Goal: Task Accomplishment & Management: Use online tool/utility

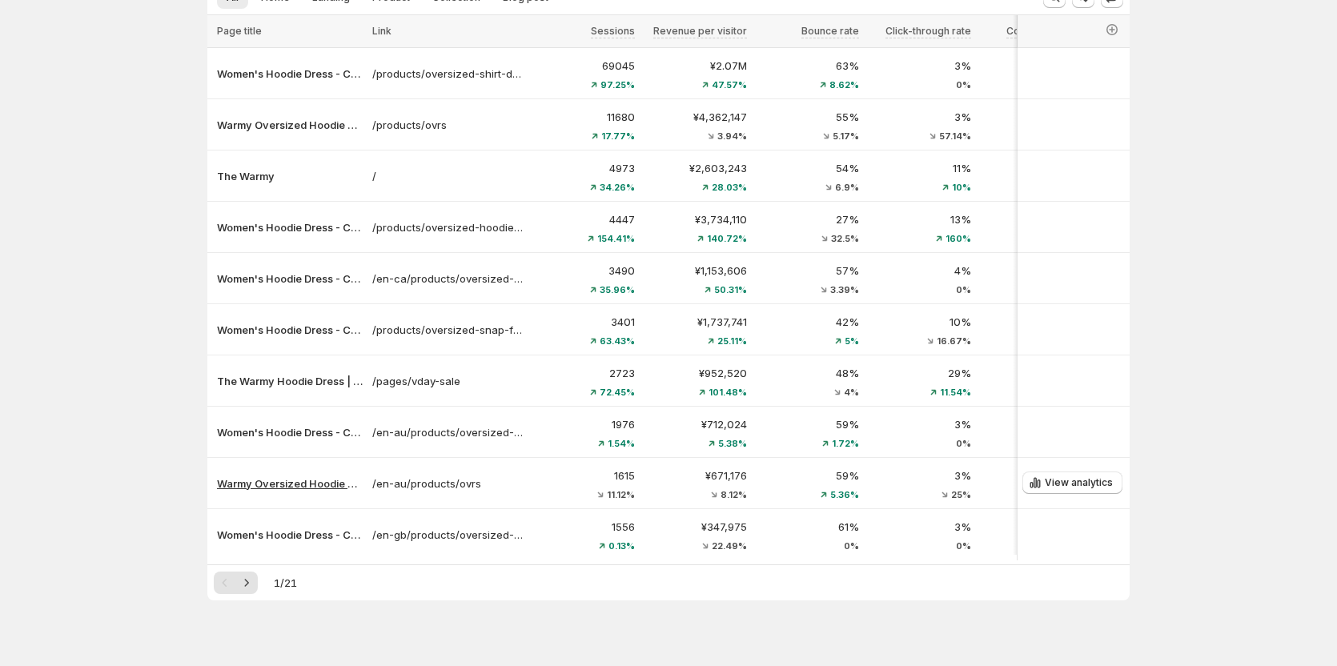
scroll to position [145, 0]
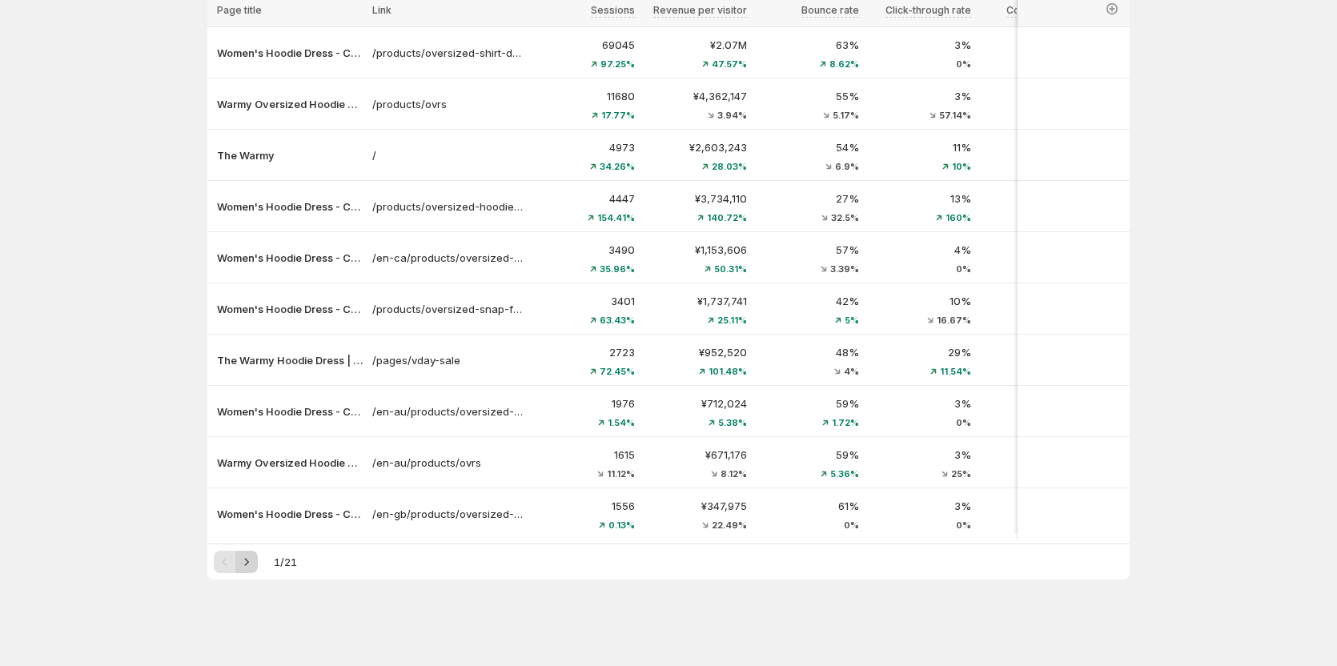
click at [255, 555] on icon "Next" at bounding box center [247, 562] width 16 height 16
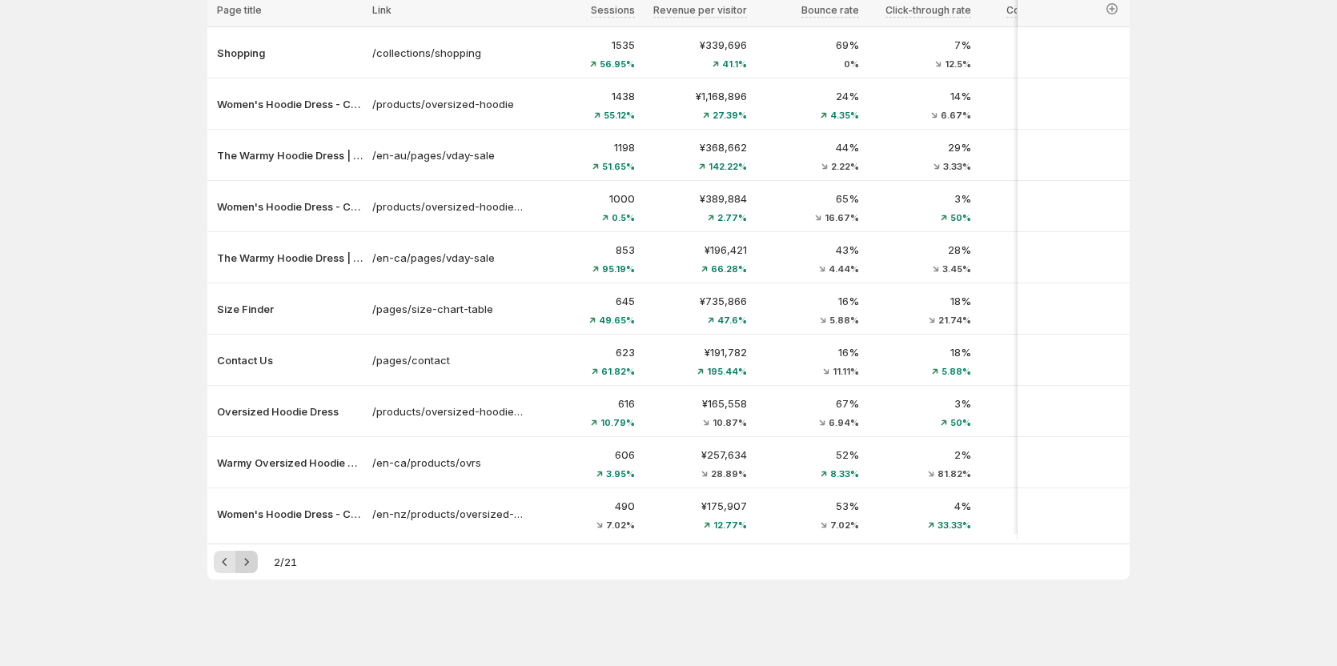
click at [252, 557] on icon "Next" at bounding box center [247, 562] width 16 height 16
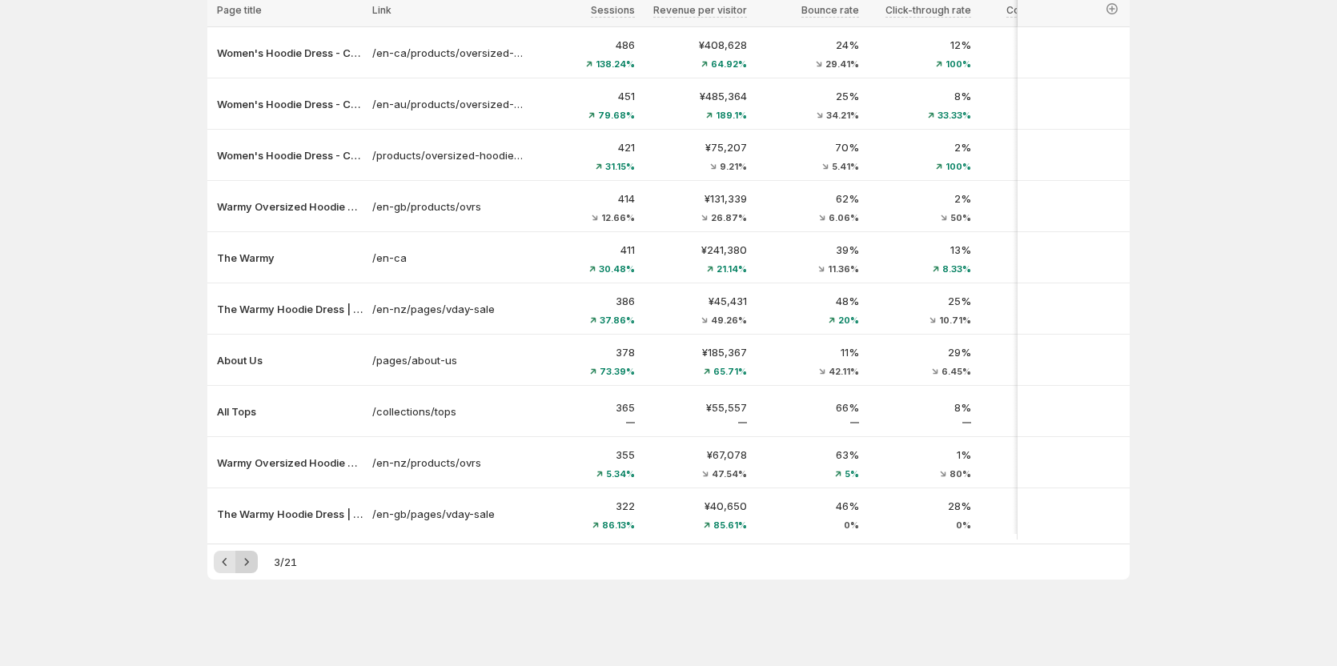
click at [255, 564] on icon "Next" at bounding box center [247, 562] width 16 height 16
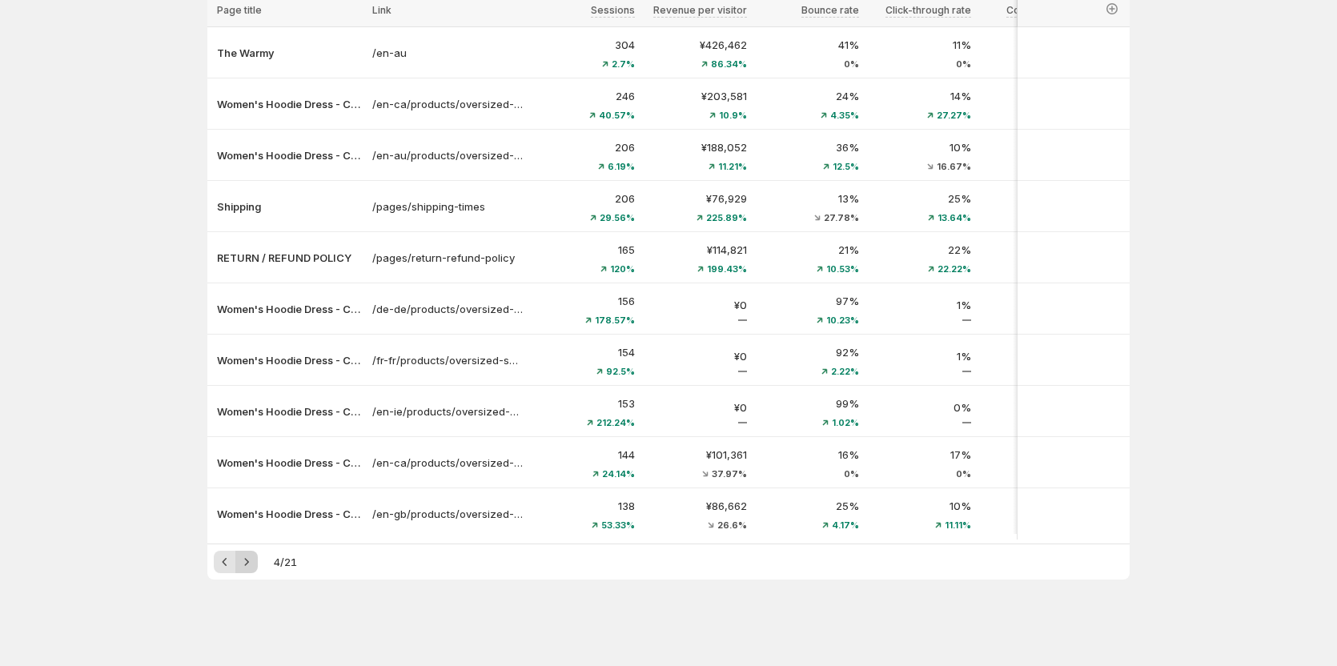
click at [255, 564] on icon "Next" at bounding box center [247, 562] width 16 height 16
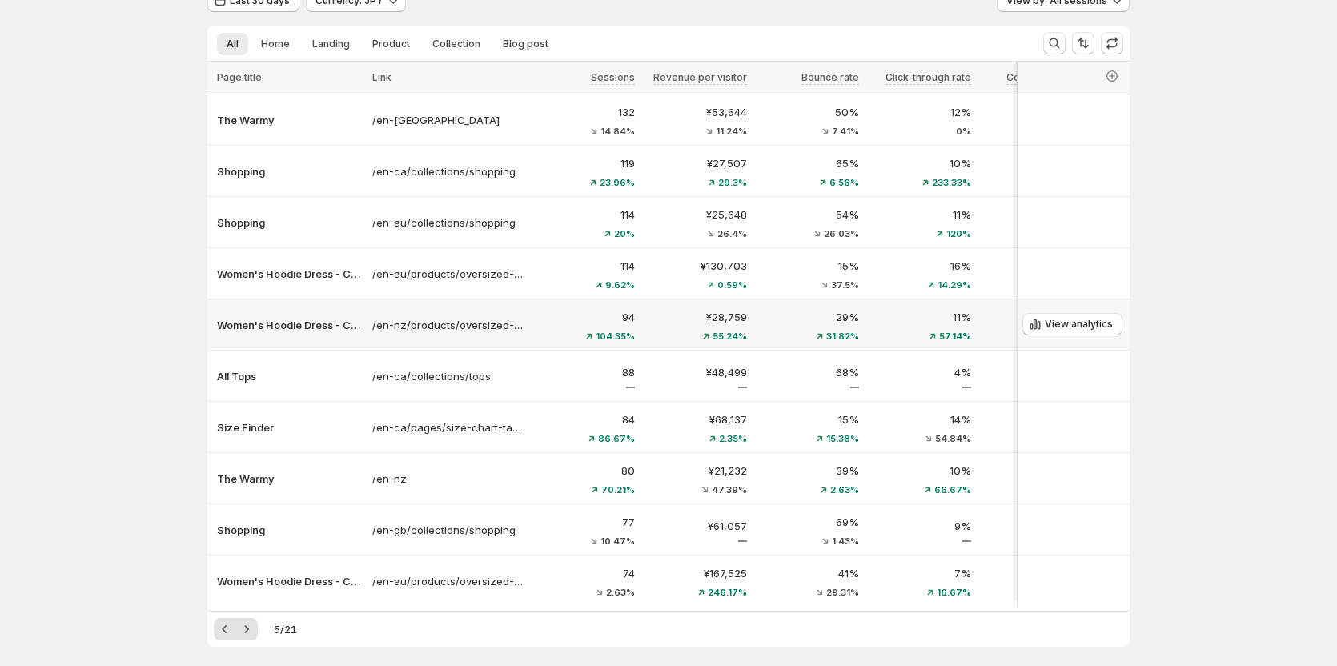
scroll to position [0, 0]
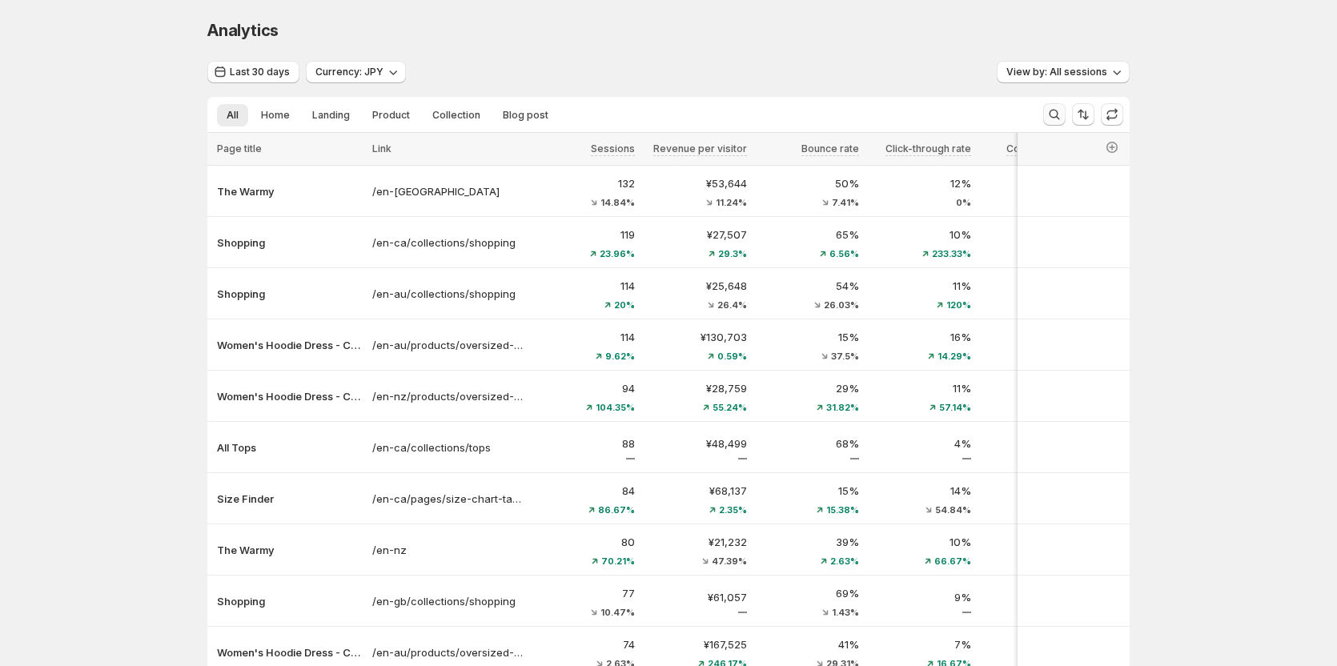
click at [1056, 120] on icon "Search and filter results" at bounding box center [1055, 115] width 16 height 16
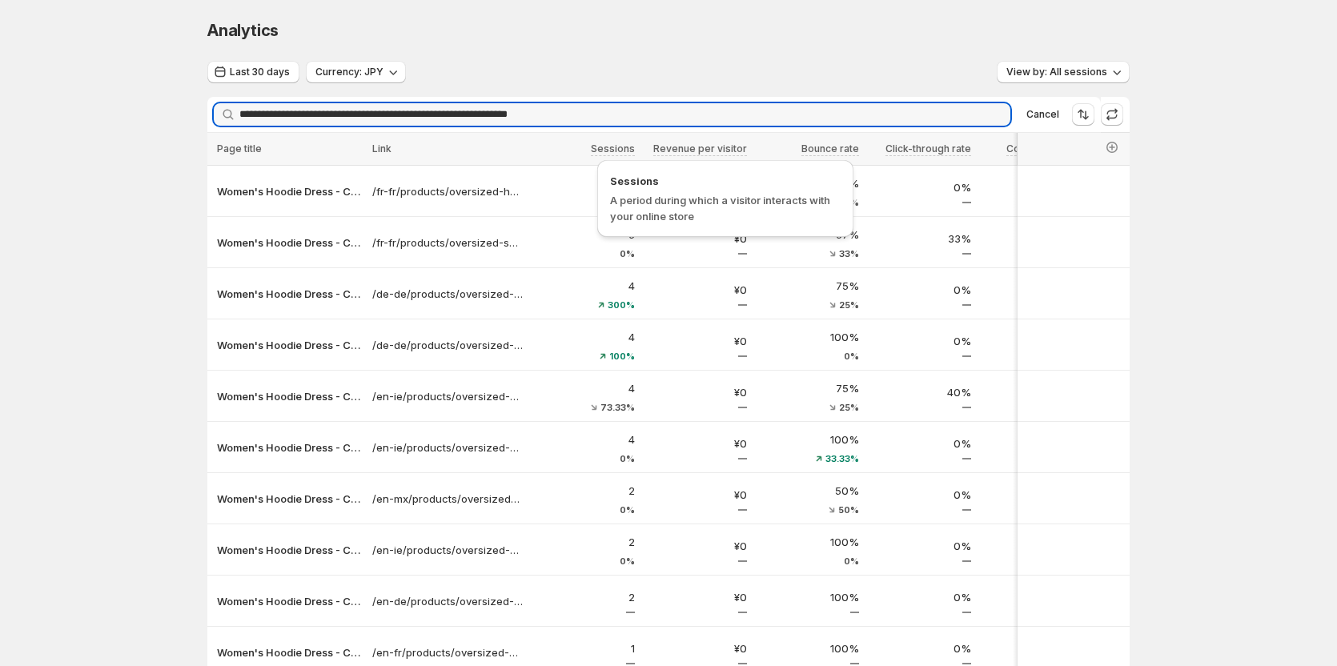
type input "**********"
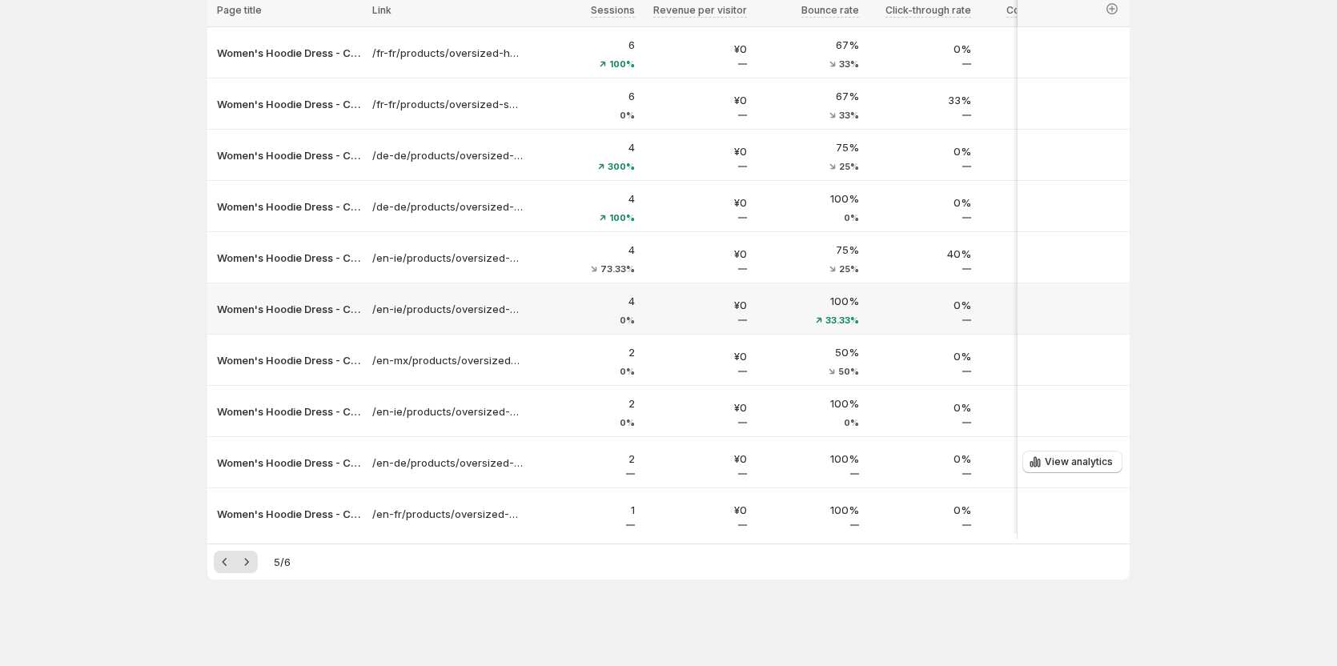
scroll to position [145, 0]
click at [252, 561] on icon "Next" at bounding box center [247, 562] width 16 height 16
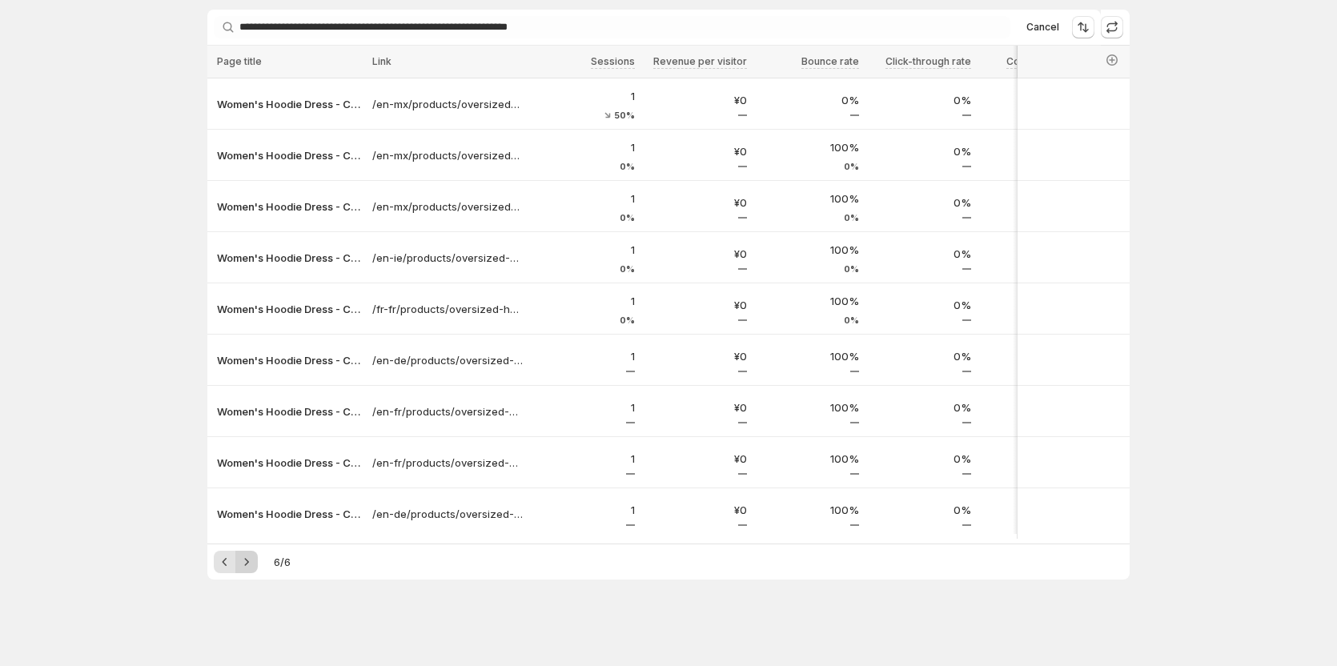
click at [252, 561] on div "Pagination" at bounding box center [246, 562] width 22 height 22
click at [232, 562] on icon "Previous" at bounding box center [225, 562] width 16 height 16
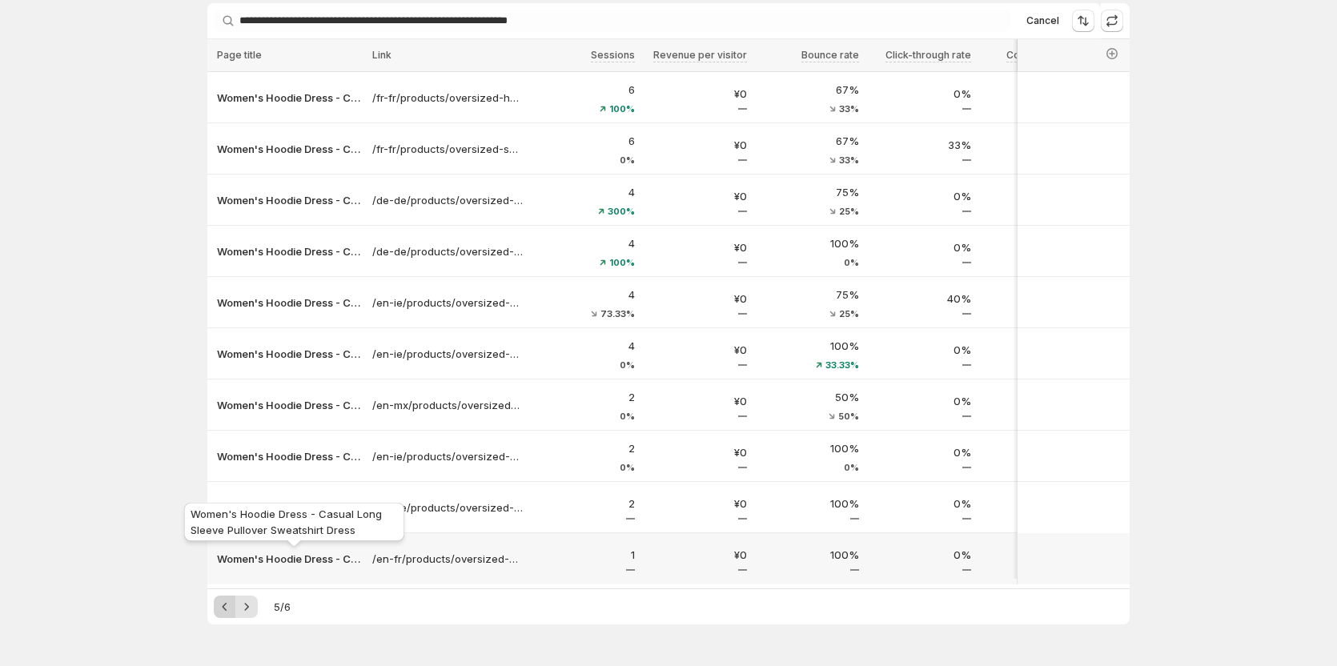
click at [232, 562] on p "Women's Hoodie Dress - Casual Long Sleeve Pullover Sweatshirt Dress" at bounding box center [290, 559] width 146 height 16
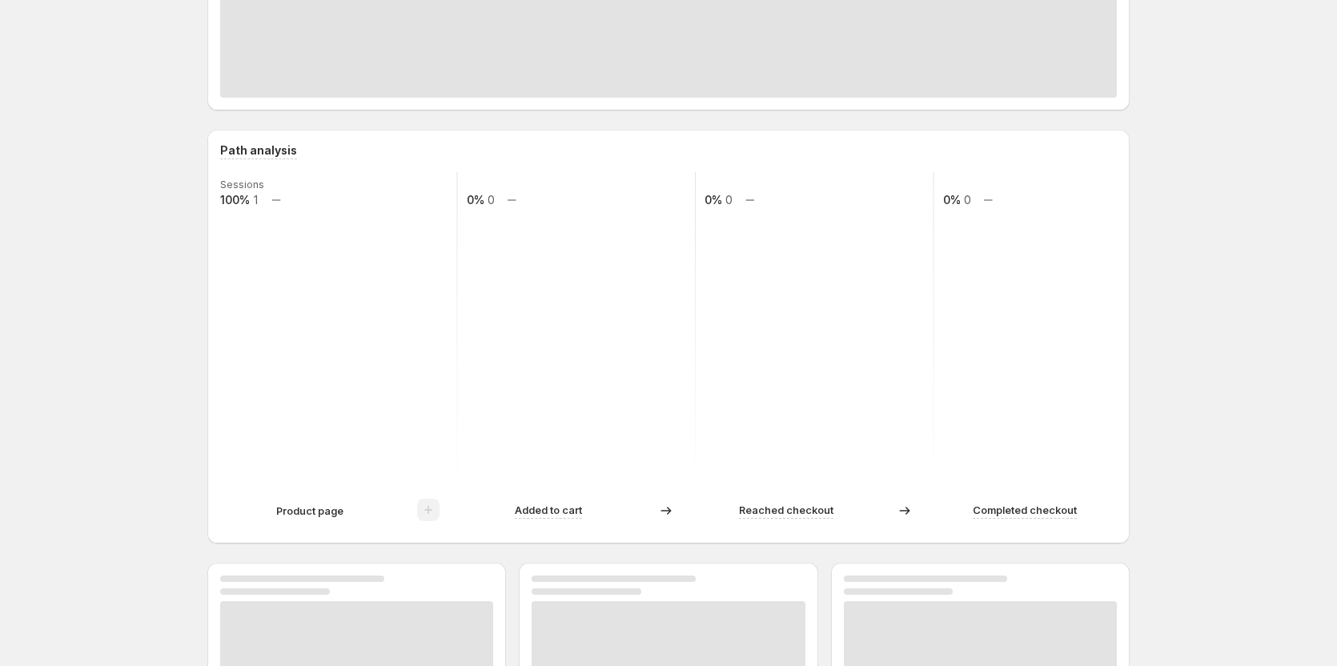
scroll to position [254, 0]
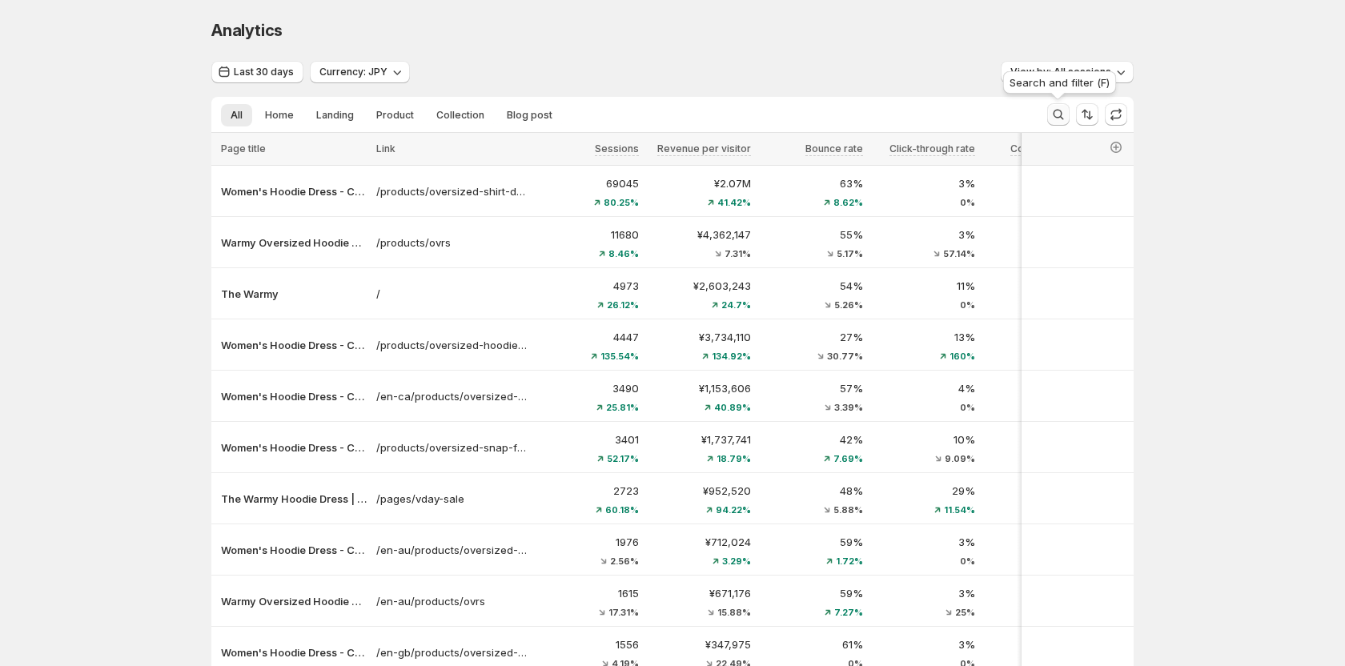
click at [1056, 116] on icon "Search and filter results" at bounding box center [1059, 115] width 16 height 16
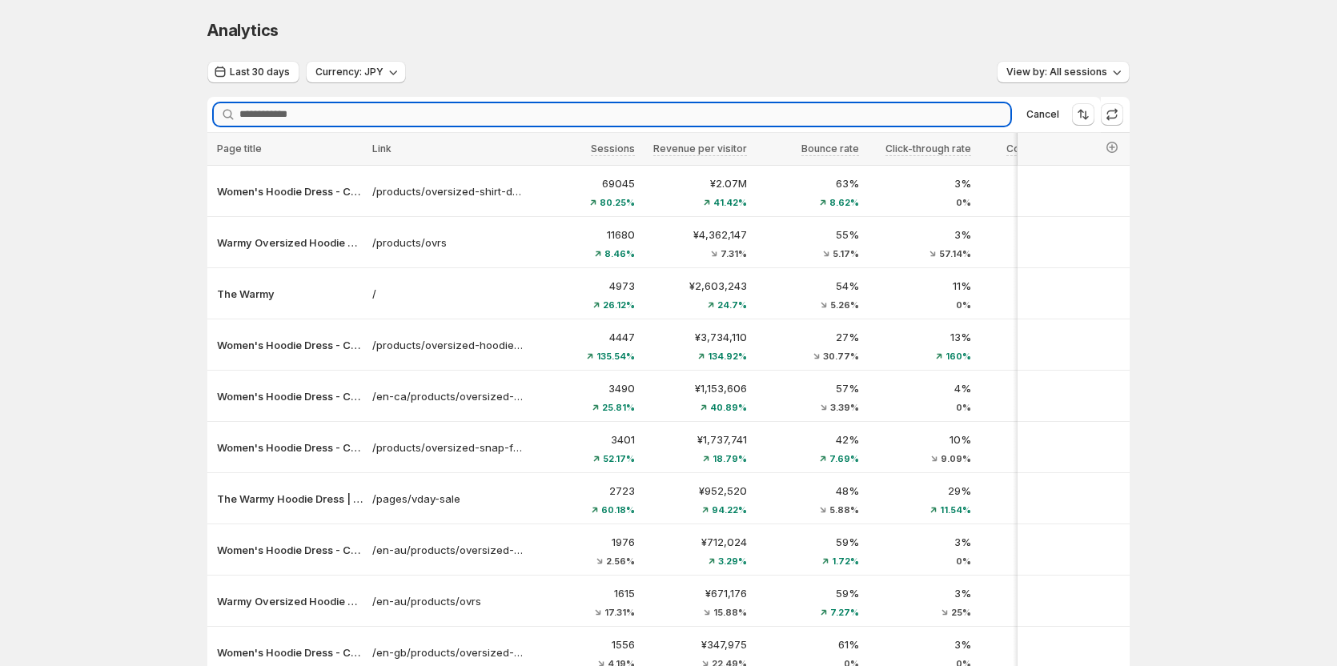
click at [501, 122] on input "Searching..." at bounding box center [624, 114] width 771 height 22
paste input "**********"
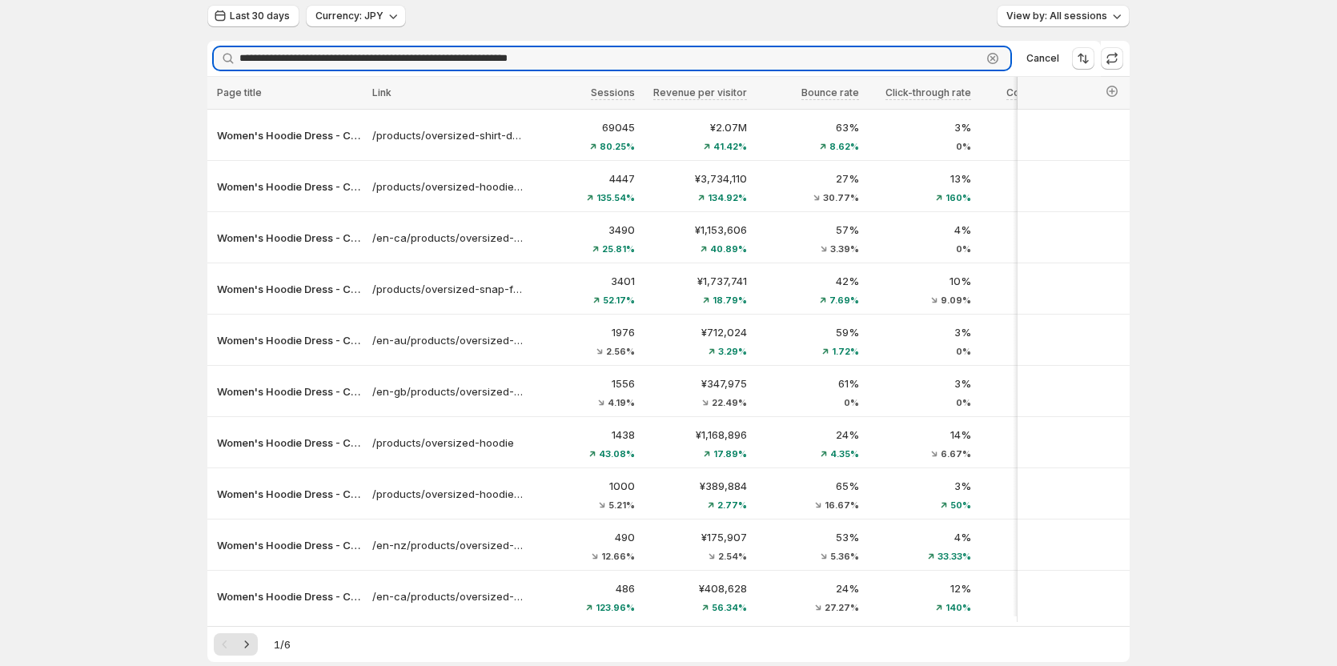
scroll to position [145, 0]
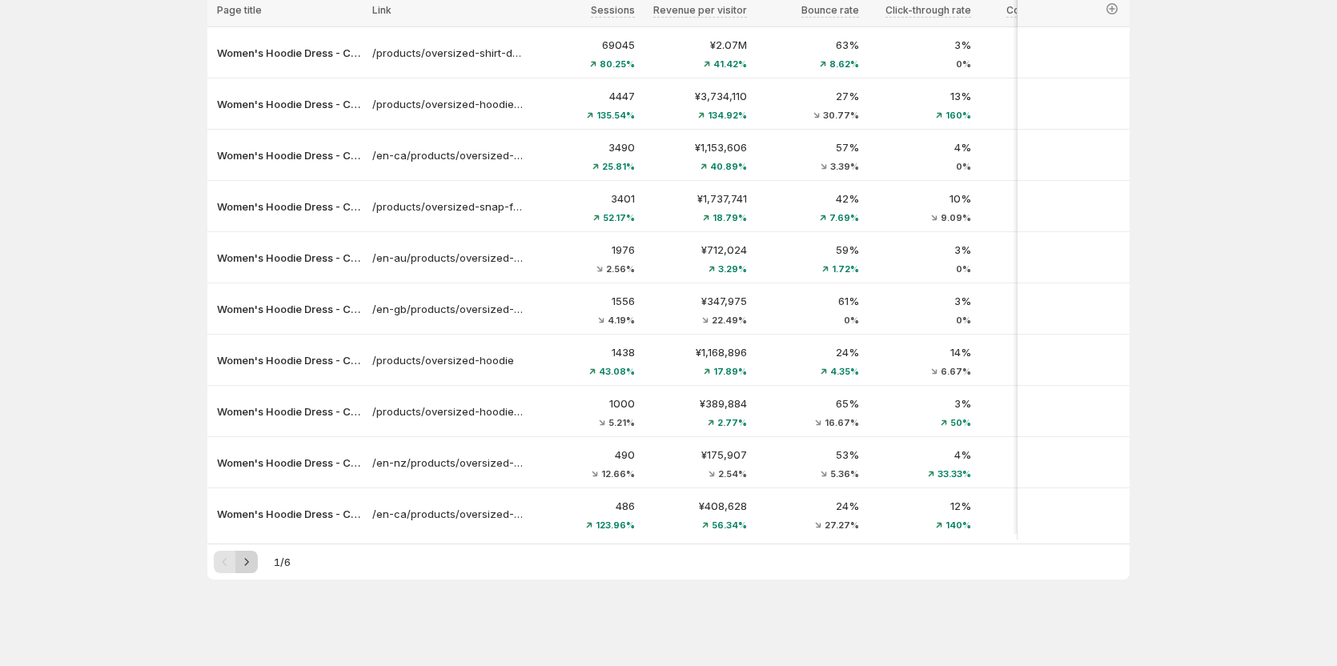
type input "**********"
click at [250, 561] on icon "Next" at bounding box center [247, 562] width 16 height 16
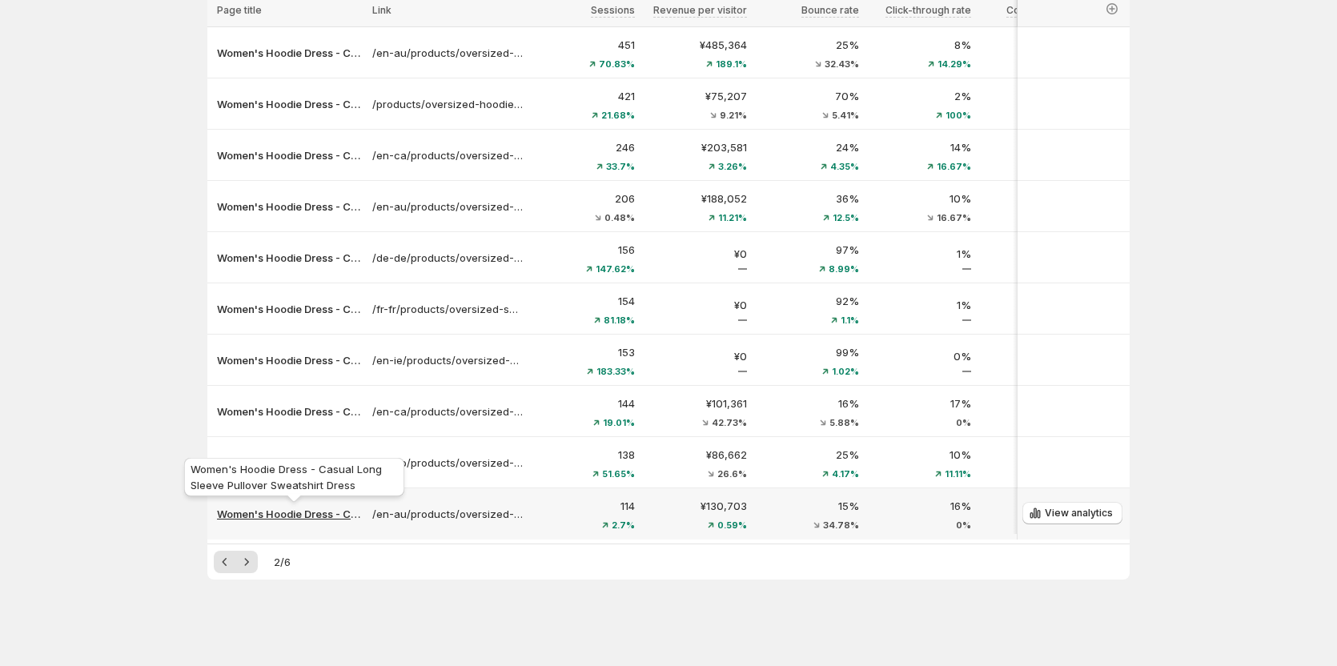
click at [326, 506] on p "Women's Hoodie Dress - Casual Long Sleeve Pullover Sweatshirt Dress" at bounding box center [290, 514] width 146 height 16
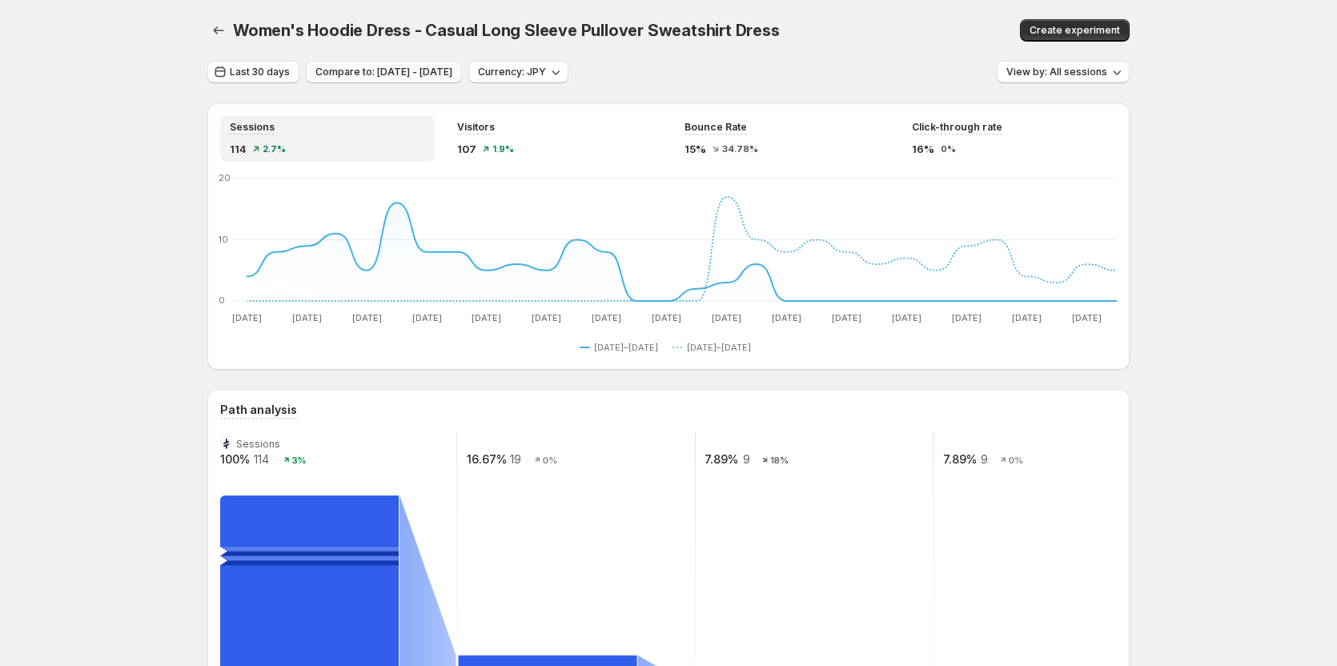
click at [402, 72] on span "Compare to: [DATE] - [DATE]" at bounding box center [384, 72] width 137 height 13
click at [263, 77] on span "Last 30 days" at bounding box center [260, 72] width 60 height 13
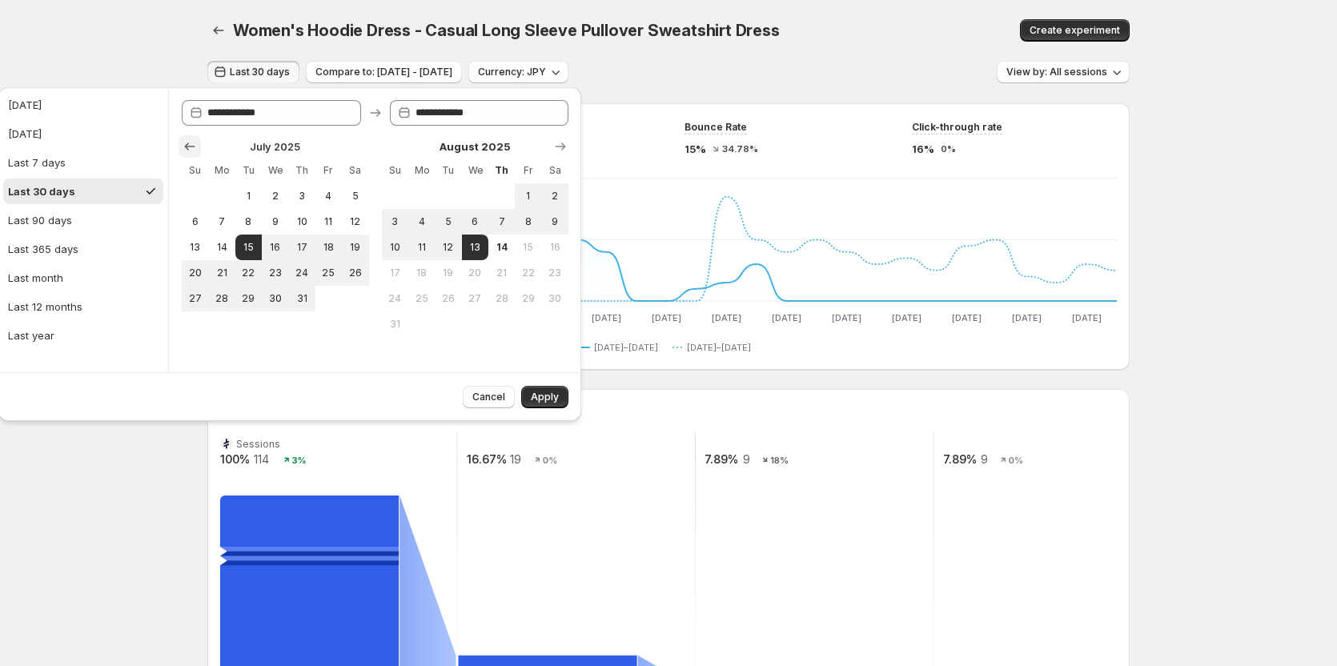
click at [187, 141] on icon "Show previous month, June 2025" at bounding box center [190, 147] width 16 height 16
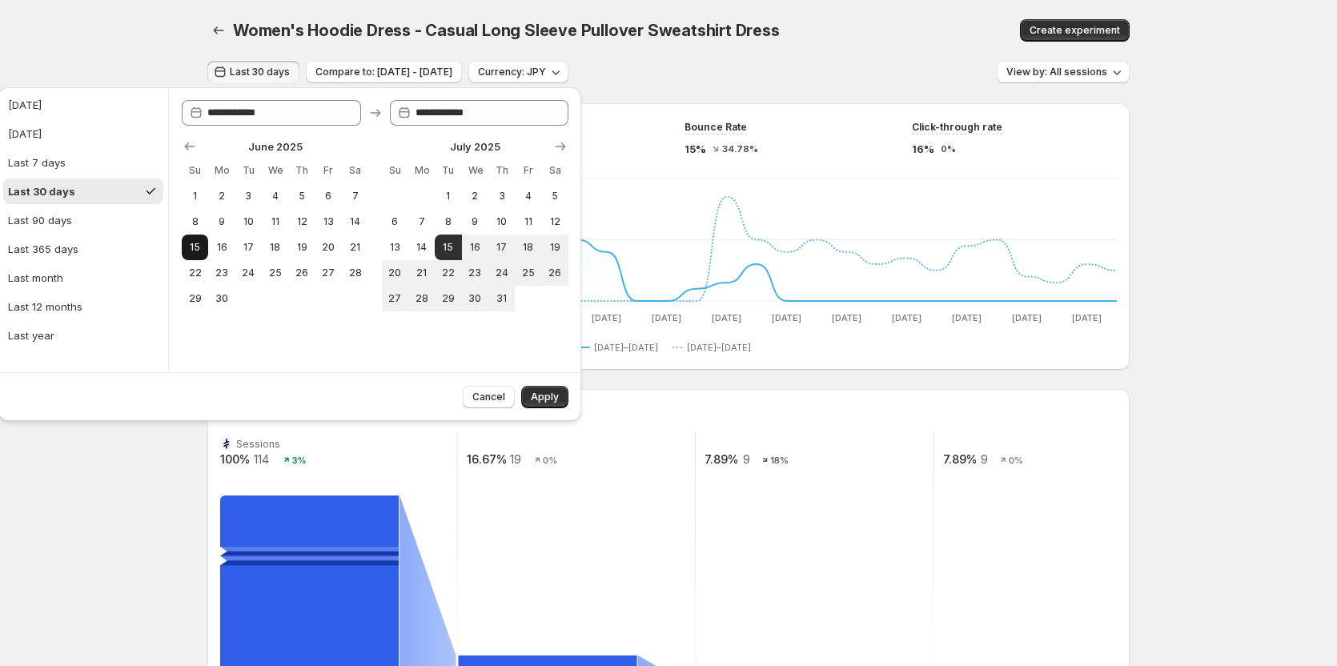
drag, startPoint x: 223, startPoint y: 247, endPoint x: 191, endPoint y: 247, distance: 31.2
click at [191, 247] on tr "15 16 17 18 19 20 21" at bounding box center [275, 248] width 187 height 26
click at [191, 247] on span "15" at bounding box center [195, 247] width 14 height 13
type input "**********"
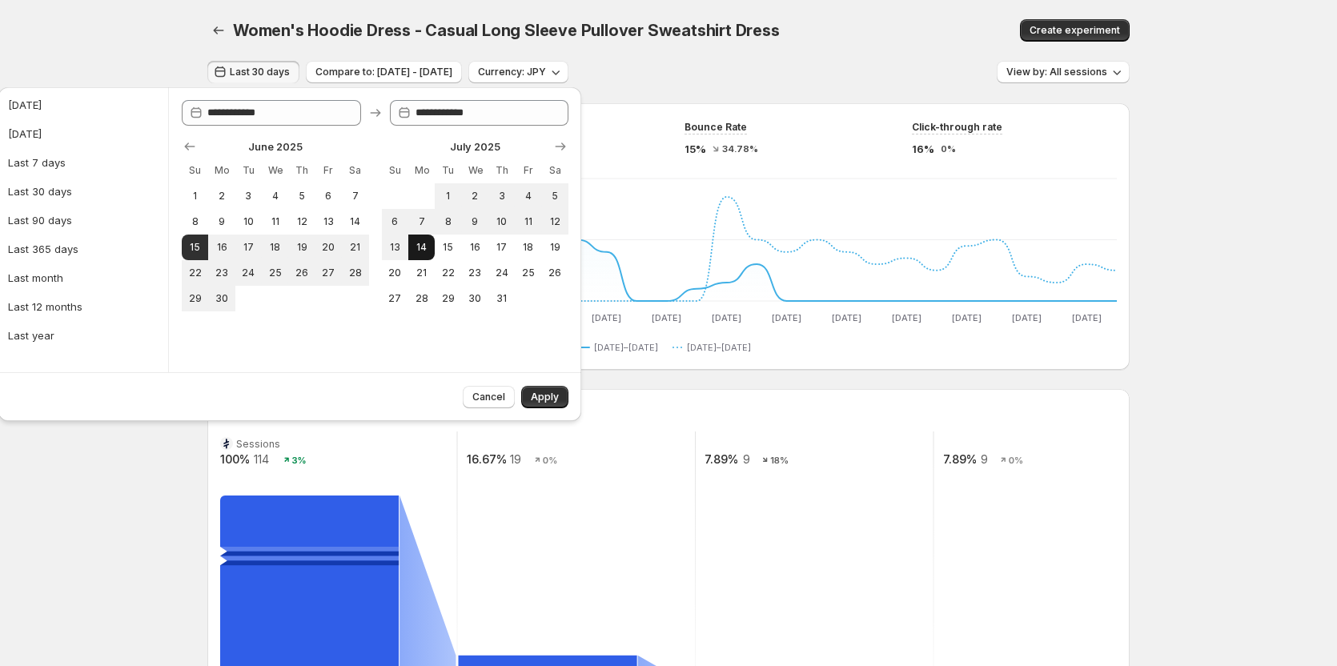
click at [425, 247] on span "14" at bounding box center [422, 247] width 14 height 13
type input "**********"
click at [562, 399] on button "Apply" at bounding box center [544, 397] width 47 height 22
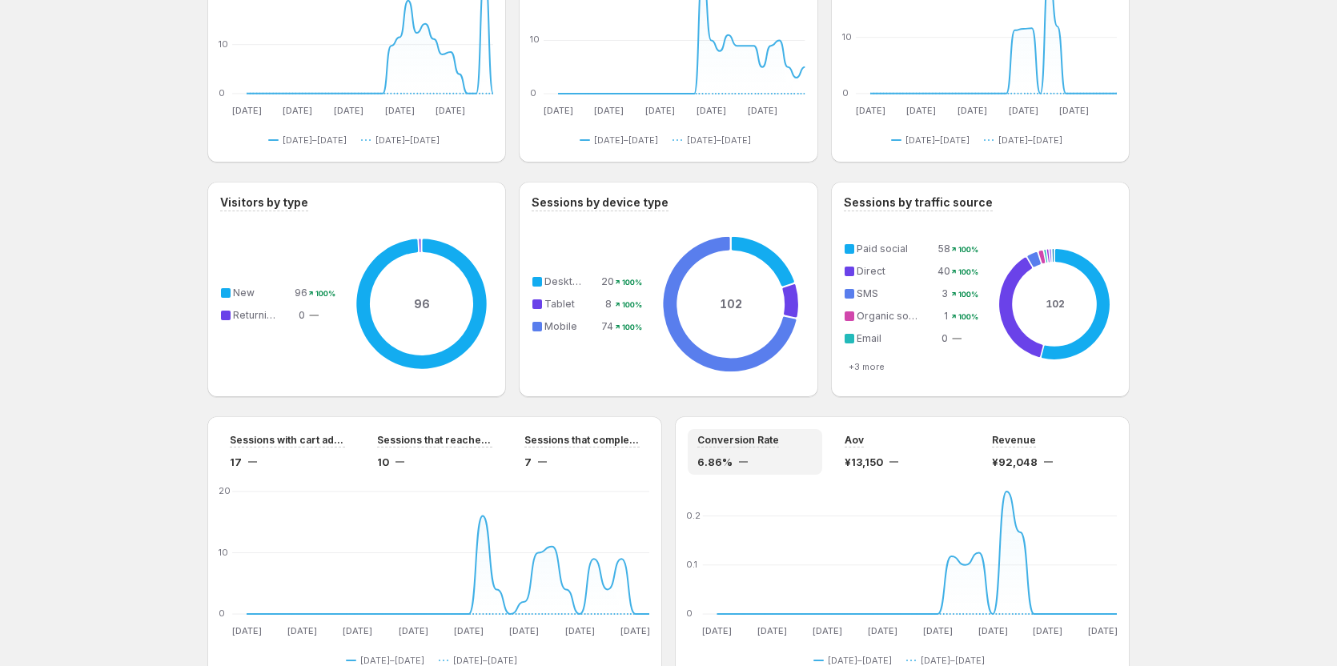
scroll to position [890, 0]
